Goal: Task Accomplishment & Management: Manage account settings

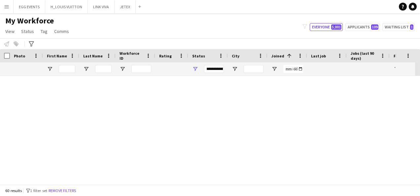
scroll to position [1006, 0]
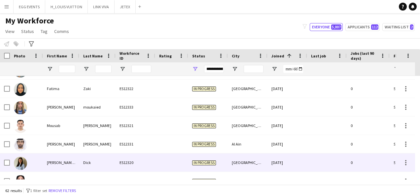
scroll to position [1043, 0]
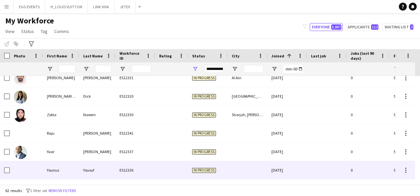
click at [150, 169] on div "ES12336" at bounding box center [136, 170] width 40 height 18
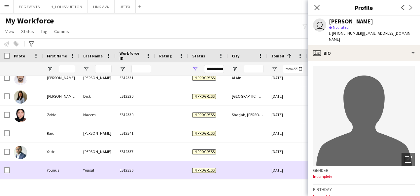
click at [150, 169] on div "ES12336" at bounding box center [136, 170] width 40 height 18
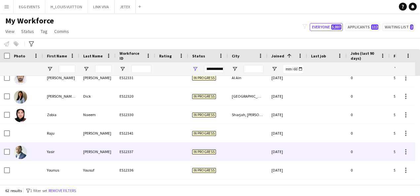
click at [172, 150] on div at bounding box center [171, 152] width 33 height 18
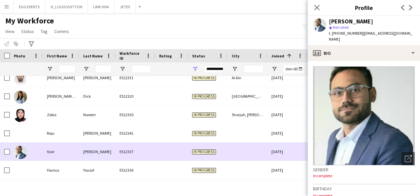
click at [172, 150] on div at bounding box center [171, 152] width 33 height 18
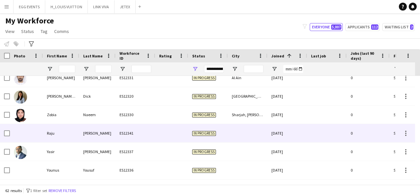
click at [184, 137] on div at bounding box center [171, 133] width 33 height 18
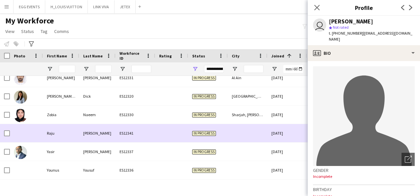
click at [184, 137] on div at bounding box center [171, 133] width 33 height 18
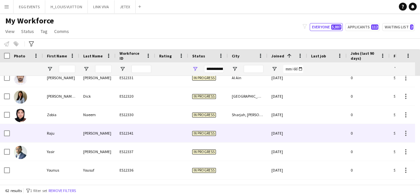
click at [184, 137] on div at bounding box center [171, 133] width 33 height 18
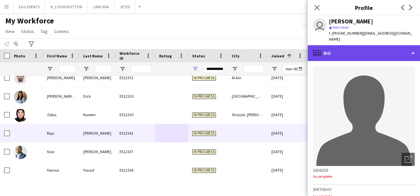
click at [374, 52] on div "profile Bio" at bounding box center [364, 53] width 112 height 16
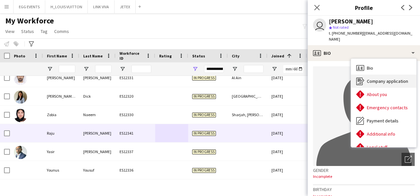
click at [365, 75] on div "Company application Company application" at bounding box center [383, 81] width 65 height 13
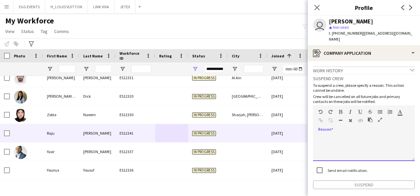
click at [346, 135] on div at bounding box center [364, 148] width 102 height 26
paste div
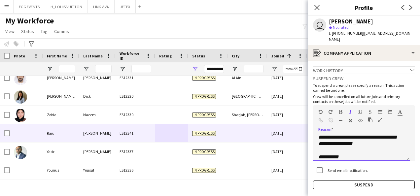
scroll to position [0, 0]
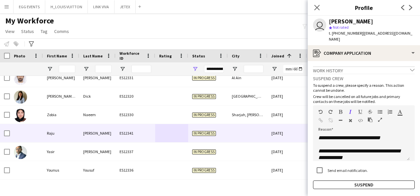
click at [317, 173] on div "**********" at bounding box center [364, 132] width 102 height 116
click at [320, 181] on button "Suspend" at bounding box center [364, 185] width 102 height 9
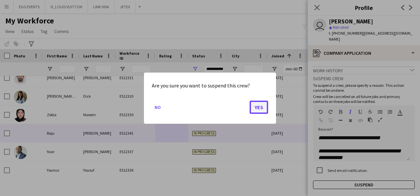
click at [262, 106] on button "Yes" at bounding box center [259, 106] width 18 height 13
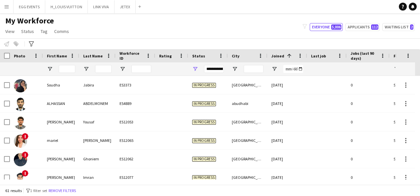
click at [3, 55] on div at bounding box center [5, 55] width 10 height 13
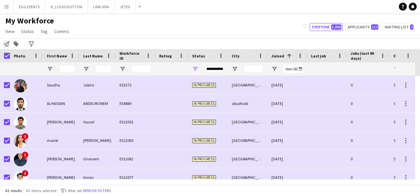
click at [5, 42] on icon "Notify workforce" at bounding box center [6, 43] width 5 height 5
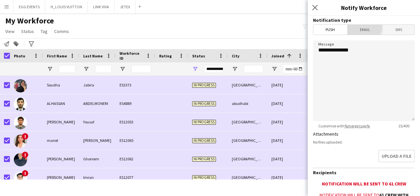
click at [361, 27] on span "Email" at bounding box center [365, 30] width 35 height 10
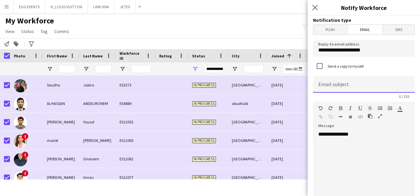
click at [339, 89] on input at bounding box center [364, 84] width 102 height 17
type input "**********"
click at [368, 147] on div "**********" at bounding box center [361, 170] width 97 height 79
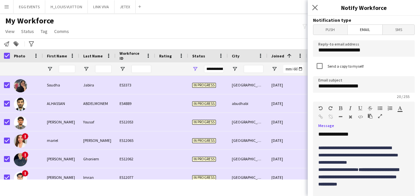
scroll to position [521, 0]
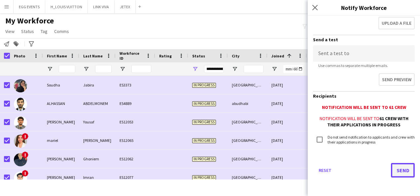
click at [394, 173] on button "Send" at bounding box center [403, 170] width 24 height 15
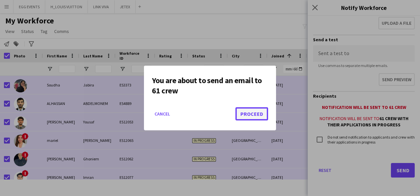
click at [256, 113] on button "Proceed" at bounding box center [252, 113] width 33 height 13
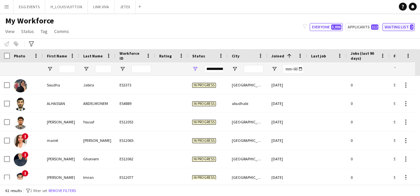
click at [394, 28] on button "Waiting list 2" at bounding box center [399, 27] width 32 height 8
type input "**********"
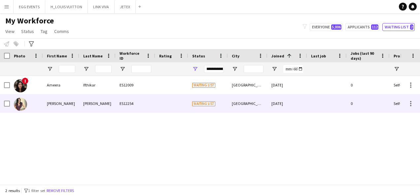
click at [330, 106] on div at bounding box center [327, 103] width 40 height 18
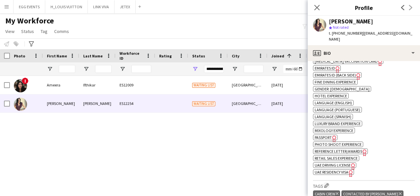
click at [347, 170] on span "UAE Residency Visa" at bounding box center [332, 172] width 34 height 5
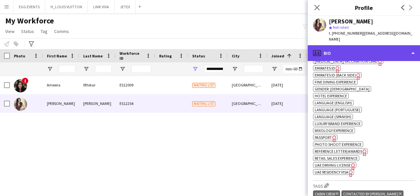
click at [349, 45] on div "profile Bio" at bounding box center [364, 53] width 112 height 16
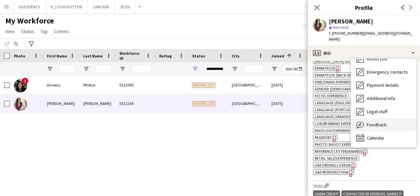
click at [365, 118] on div "Feedback Feedback" at bounding box center [383, 124] width 65 height 13
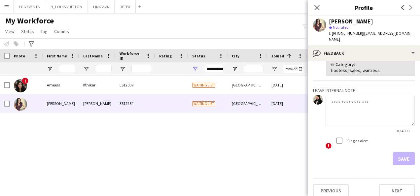
click at [364, 116] on textarea at bounding box center [370, 110] width 89 height 31
type textarea "****"
click at [350, 137] on div "Flag as alert" at bounding box center [350, 140] width 35 height 13
click at [349, 138] on label "Flag as alert" at bounding box center [357, 140] width 22 height 5
click at [393, 153] on button "Save" at bounding box center [404, 158] width 22 height 13
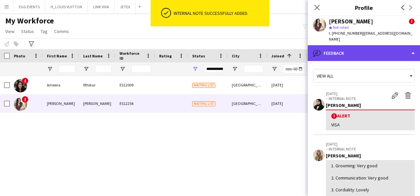
click at [381, 53] on div "bubble-pencil Feedback" at bounding box center [364, 53] width 112 height 16
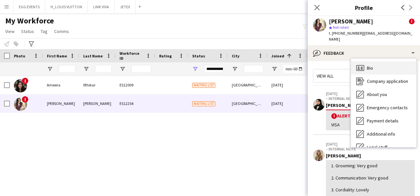
click at [369, 65] on span "Bio" at bounding box center [370, 68] width 6 height 6
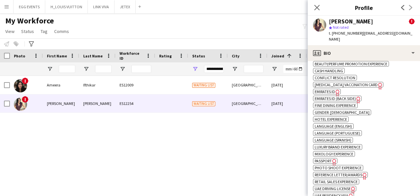
click at [334, 89] on span "Emirates ID" at bounding box center [325, 91] width 20 height 5
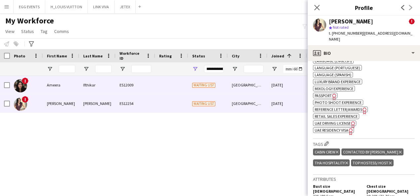
click at [258, 93] on div "[GEOGRAPHIC_DATA]" at bounding box center [248, 85] width 40 height 18
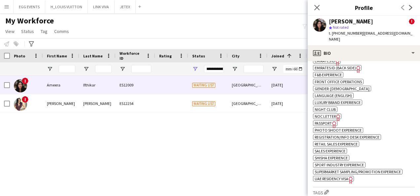
scroll to position [551, 0]
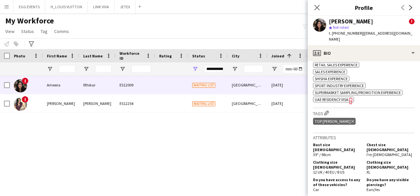
click at [387, 58] on div "ok-circled2 background Layer 1 cross-circle-red background Layer 1 Ability to l…" at bounding box center [364, 1] width 102 height 201
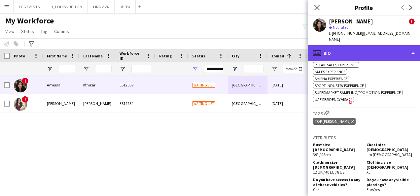
click at [388, 47] on div "profile Bio" at bounding box center [364, 53] width 112 height 16
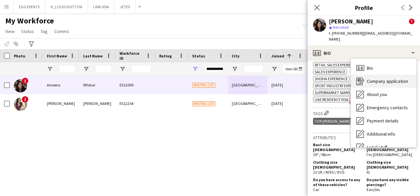
click at [363, 75] on div "Company application Company application" at bounding box center [383, 81] width 65 height 13
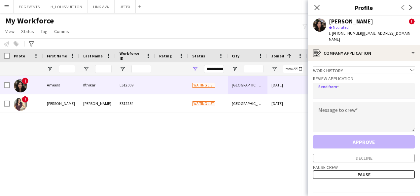
drag, startPoint x: 340, startPoint y: 87, endPoint x: 324, endPoint y: 109, distance: 27.3
click at [324, 109] on div "Review Application Send from Message to crew Approve Decline" at bounding box center [364, 118] width 102 height 89
type input "**********"
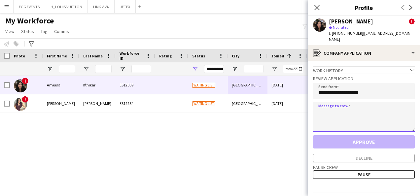
click at [324, 109] on textarea at bounding box center [364, 117] width 102 height 30
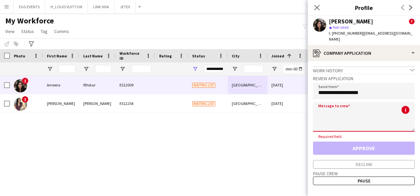
paste textarea "**********"
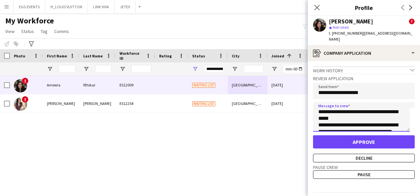
scroll to position [59, 0]
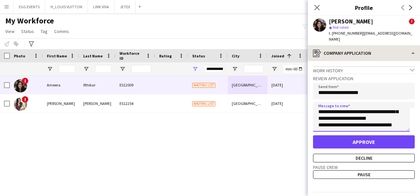
type textarea "**********"
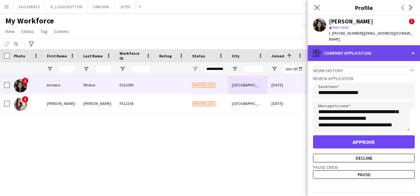
click at [375, 53] on div "register Company application" at bounding box center [364, 53] width 112 height 16
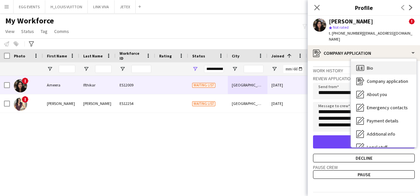
click at [380, 67] on div "Bio Bio" at bounding box center [383, 67] width 65 height 13
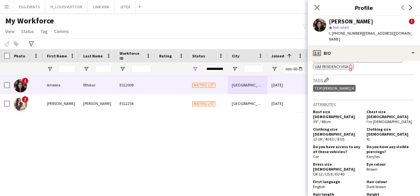
scroll to position [496, 0]
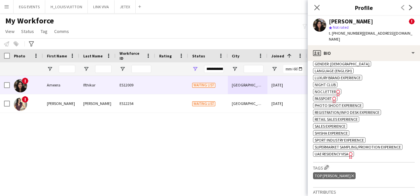
click at [349, 152] on icon "Freelancer has uploaded a photo validation of skill. Click to see" at bounding box center [351, 155] width 7 height 7
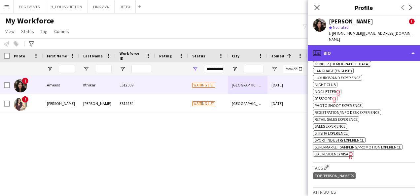
click at [372, 45] on div "profile Bio" at bounding box center [364, 53] width 112 height 16
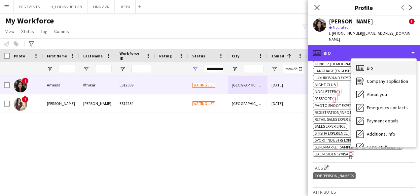
scroll to position [36, 0]
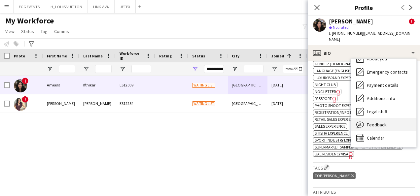
click at [375, 122] on span "Feedback" at bounding box center [377, 125] width 20 height 6
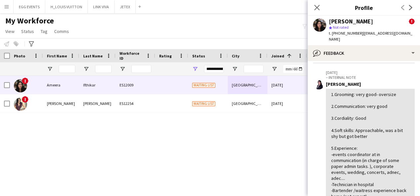
scroll to position [123, 0]
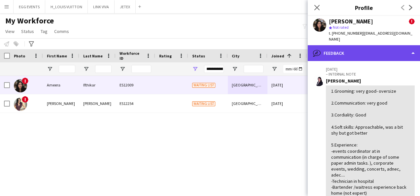
click at [385, 45] on div "bubble-pencil Feedback" at bounding box center [364, 53] width 112 height 16
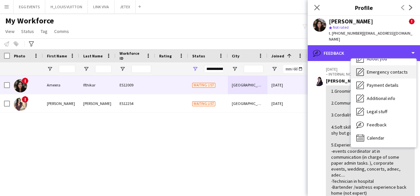
scroll to position [0, 0]
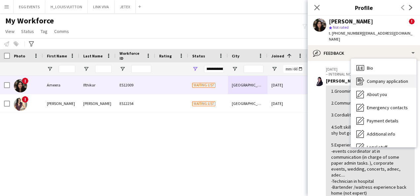
click at [378, 78] on span "Company application" at bounding box center [387, 81] width 41 height 6
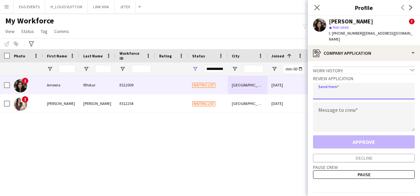
click at [369, 83] on input "email" at bounding box center [364, 91] width 102 height 17
type input "**********"
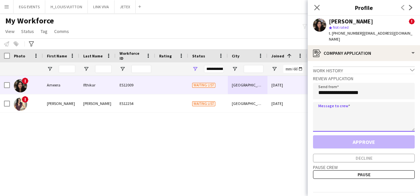
click at [334, 113] on textarea at bounding box center [364, 117] width 102 height 30
paste textarea "**********"
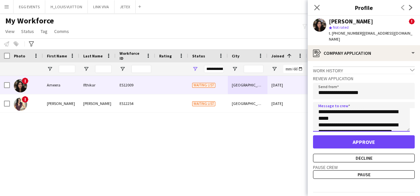
type textarea "**********"
drag, startPoint x: 330, startPoint y: 21, endPoint x: 387, endPoint y: 21, distance: 57.2
click at [387, 21] on div "Ameera Ifthikar !" at bounding box center [372, 21] width 86 height 6
copy div "Ameera Ifthikar"
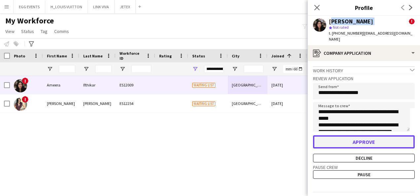
click at [356, 138] on button "Approve" at bounding box center [364, 141] width 102 height 13
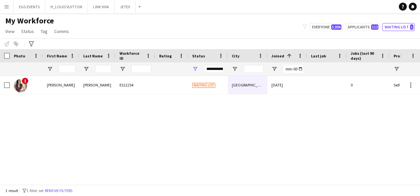
click at [314, 65] on div at bounding box center [327, 68] width 32 height 13
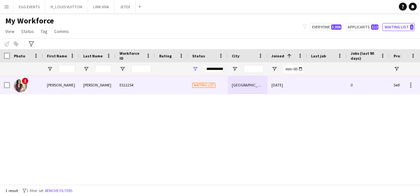
click at [325, 81] on div at bounding box center [327, 85] width 40 height 18
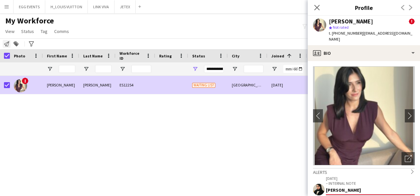
click at [5, 43] on icon "Notify workforce" at bounding box center [6, 43] width 5 height 5
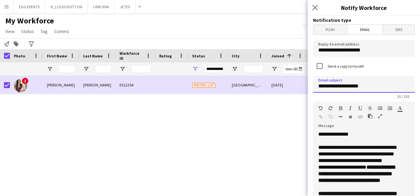
drag, startPoint x: 369, startPoint y: 92, endPoint x: 314, endPoint y: 88, distance: 55.6
click at [314, 88] on input "**********" at bounding box center [364, 84] width 102 height 17
type input "****"
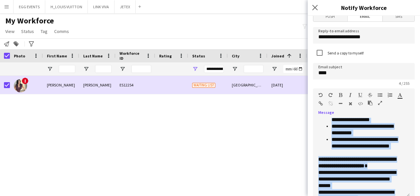
scroll to position [527, 0]
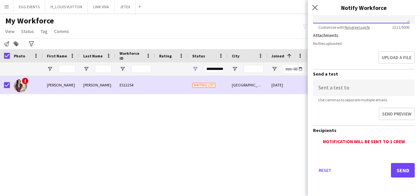
drag, startPoint x: 319, startPoint y: 145, endPoint x: 326, endPoint y: 213, distance: 68.7
click at [326, 196] on html "Menu Boards Boards Boards All jobs Status Workforce Workforce My Workforce Recr…" at bounding box center [210, 98] width 420 height 196
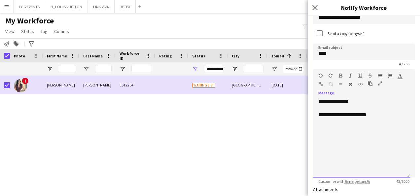
scroll to position [33, 0]
drag, startPoint x: 377, startPoint y: 118, endPoint x: 320, endPoint y: 120, distance: 57.2
click at [320, 120] on div "**********" at bounding box center [361, 137] width 97 height 79
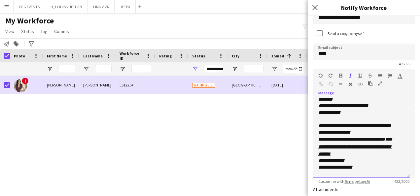
scroll to position [42, 0]
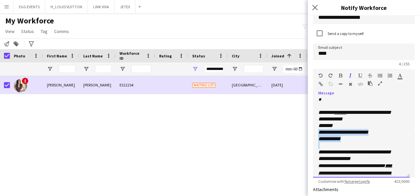
drag, startPoint x: 352, startPoint y: 143, endPoint x: 318, endPoint y: 130, distance: 36.7
click at [318, 130] on div "**********" at bounding box center [361, 137] width 97 height 79
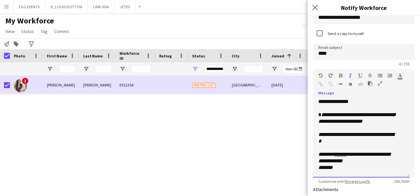
scroll to position [9, 0]
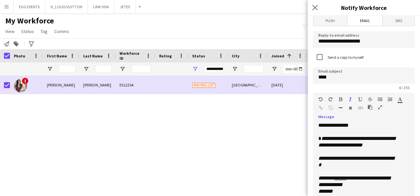
click at [322, 138] on span "**********" at bounding box center [356, 142] width 77 height 12
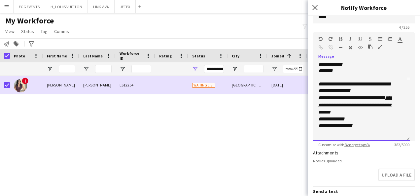
scroll to position [187, 0]
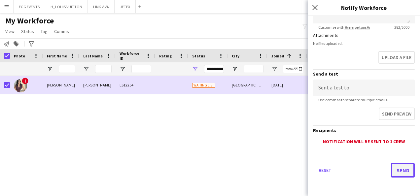
click at [391, 174] on button "Send" at bounding box center [403, 170] width 24 height 15
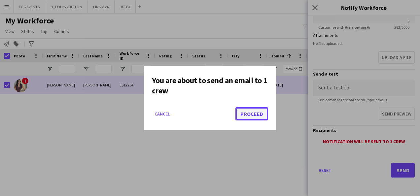
click at [247, 114] on button "Proceed" at bounding box center [252, 113] width 33 height 13
